Goal: Learn about a topic

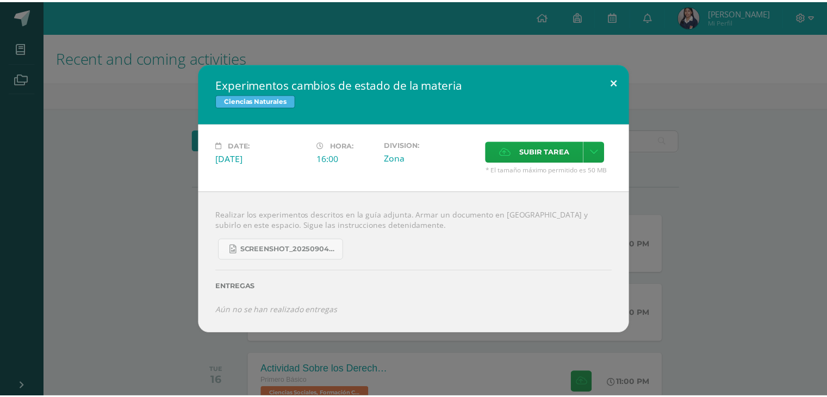
scroll to position [93, 0]
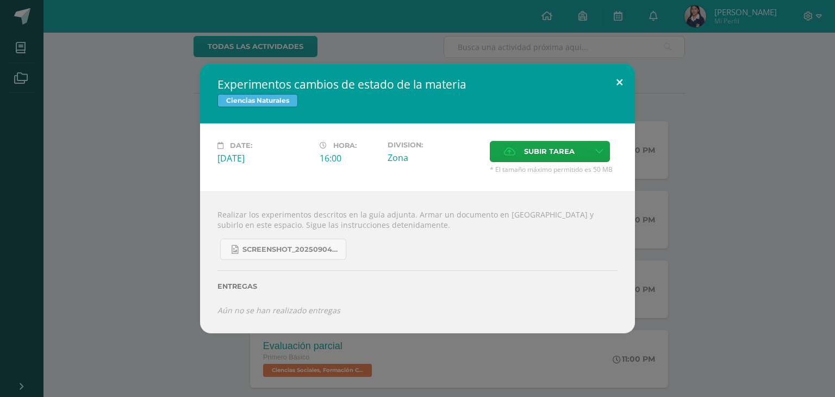
click at [617, 82] on button at bounding box center [619, 82] width 31 height 37
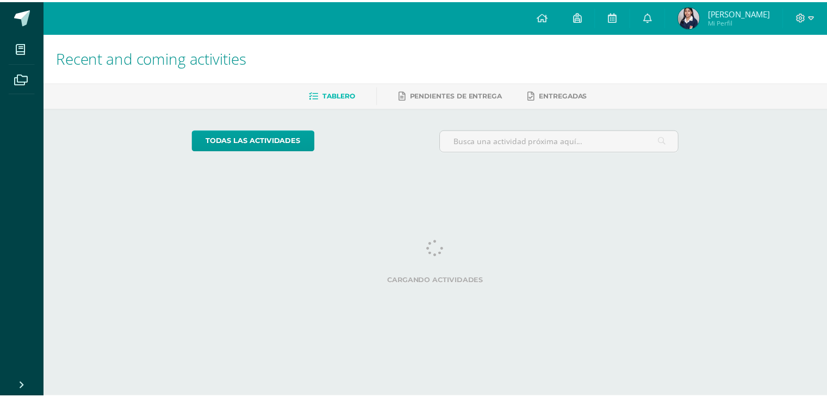
scroll to position [0, 4]
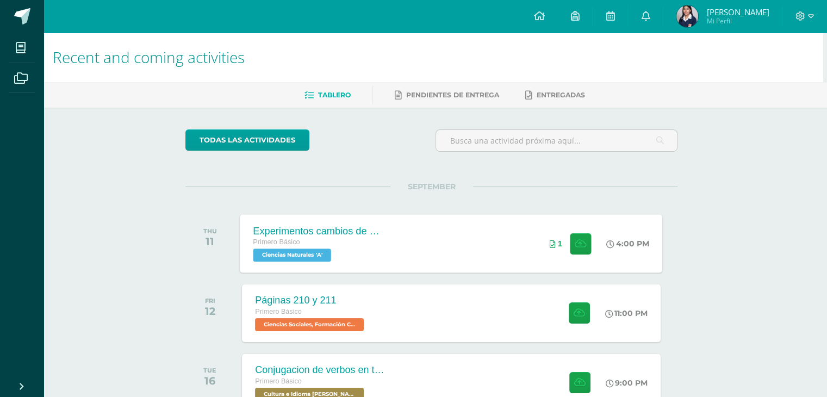
click at [496, 237] on div "Experimentos cambios de estado de la materia Primero Básico Ciencias Naturales …" at bounding box center [451, 243] width 422 height 58
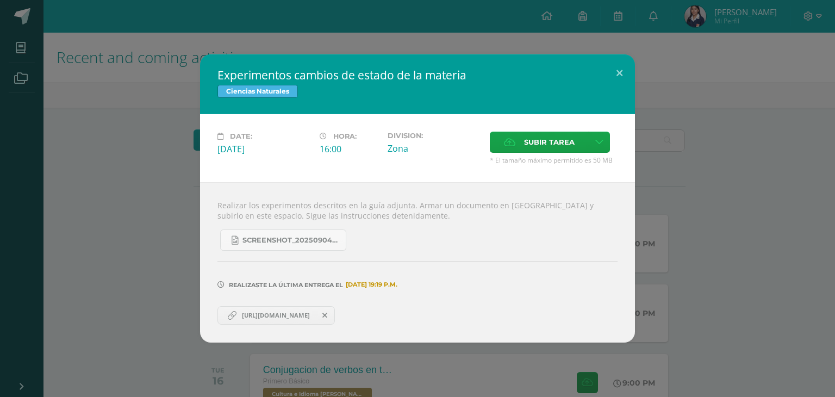
click at [437, 27] on div "Experimentos cambios de estado de la materia Ciencias Naturales Date: [DATE] Ho…" at bounding box center [417, 198] width 835 height 397
